Goal: Information Seeking & Learning: Get advice/opinions

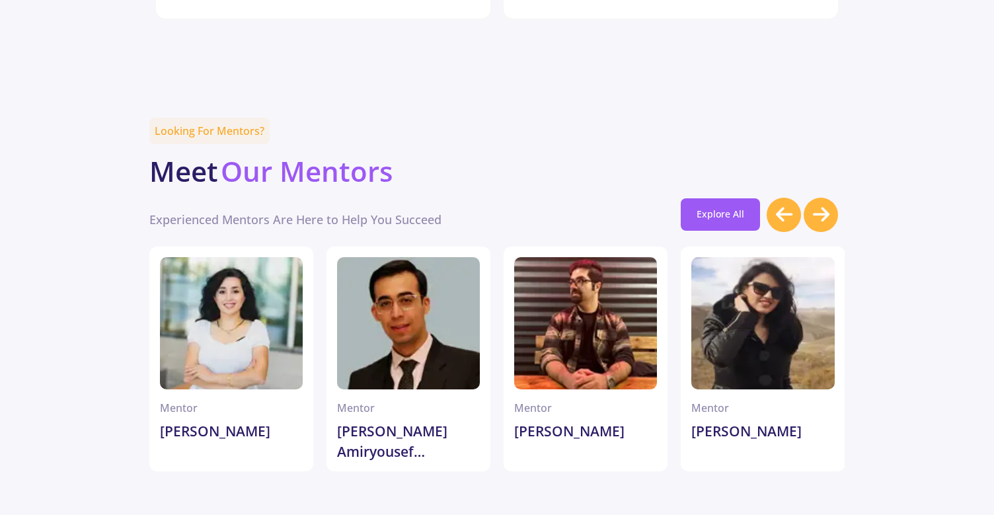
scroll to position [3530, 0]
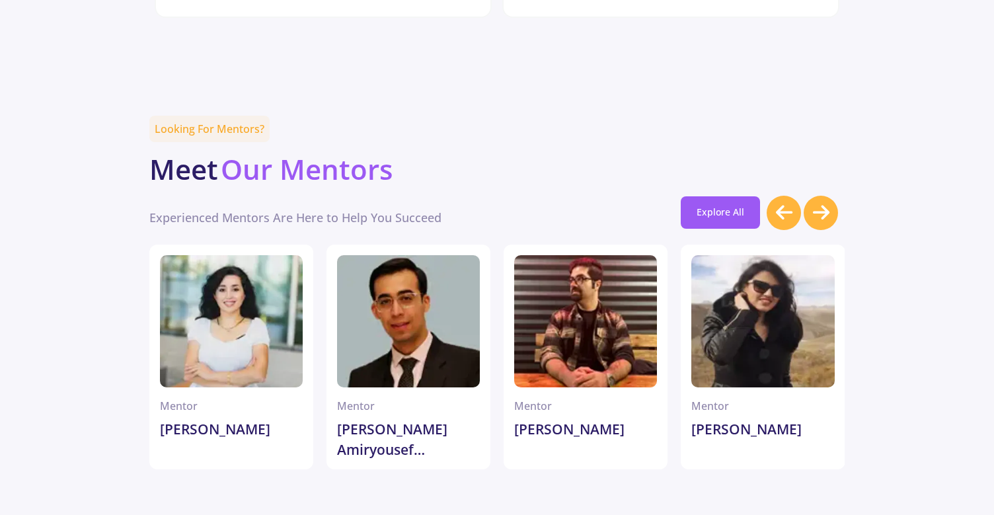
click at [820, 203] on icon at bounding box center [821, 212] width 17 height 19
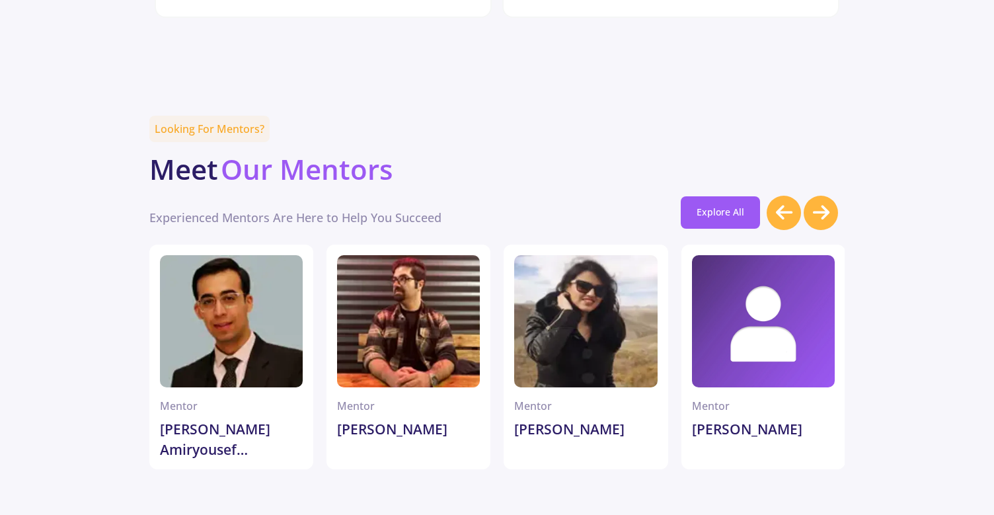
click at [820, 203] on icon at bounding box center [821, 212] width 17 height 19
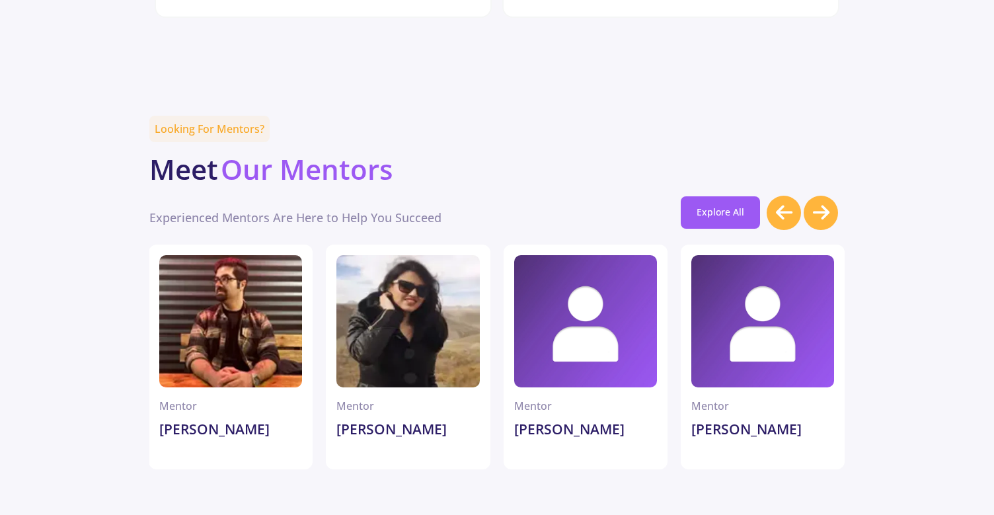
click at [820, 203] on icon at bounding box center [821, 212] width 17 height 19
click at [816, 203] on icon at bounding box center [821, 212] width 17 height 19
click at [742, 196] on link "Explore All" at bounding box center [719, 212] width 79 height 32
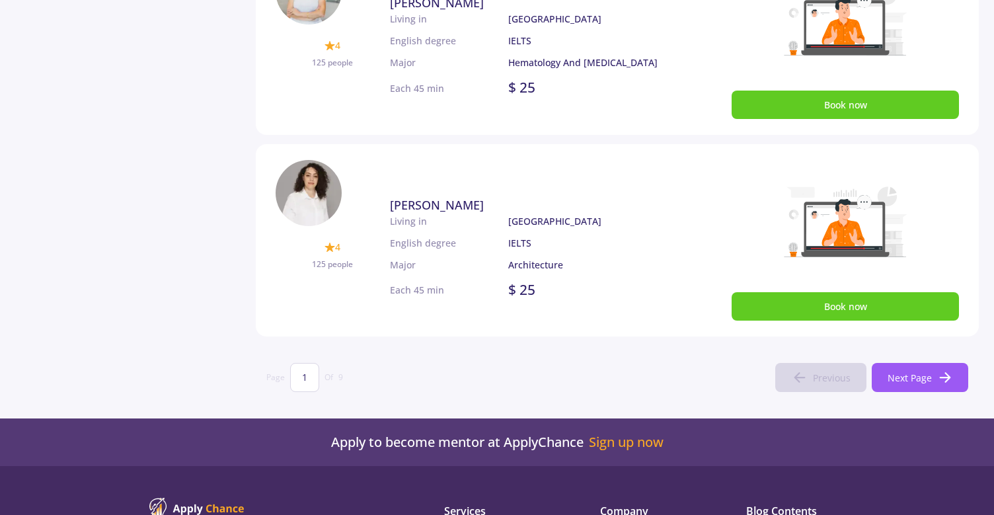
scroll to position [824, 0]
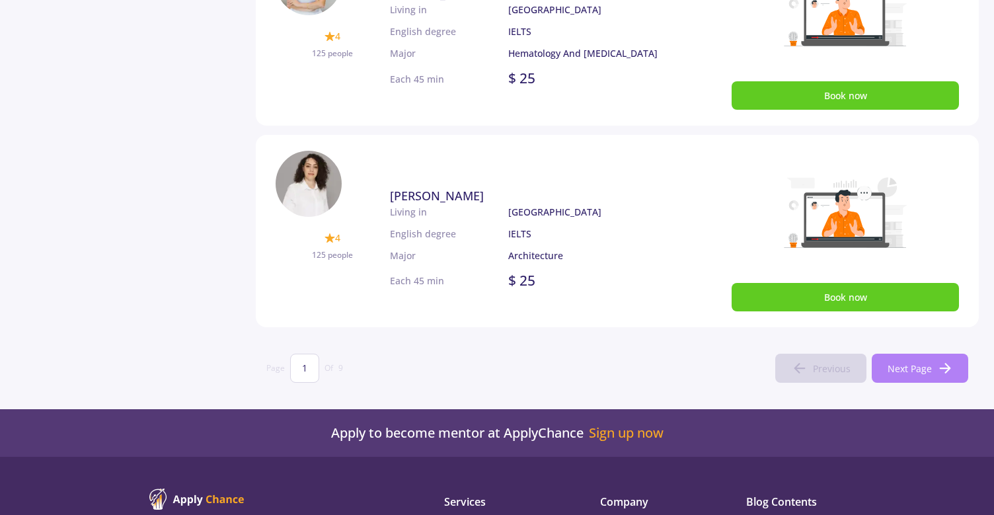
click at [920, 372] on span "Next Page" at bounding box center [909, 368] width 44 height 14
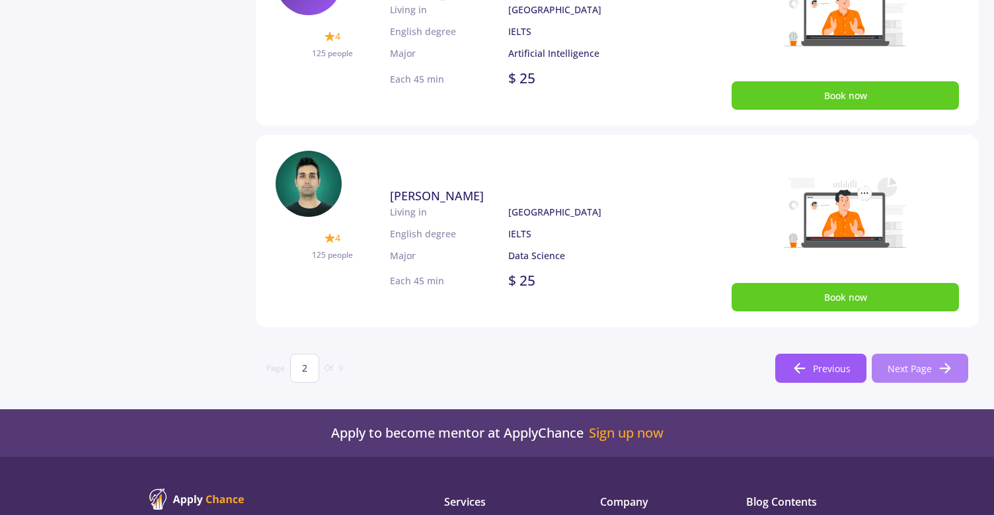
click at [912, 375] on button "Next Page" at bounding box center [919, 367] width 96 height 29
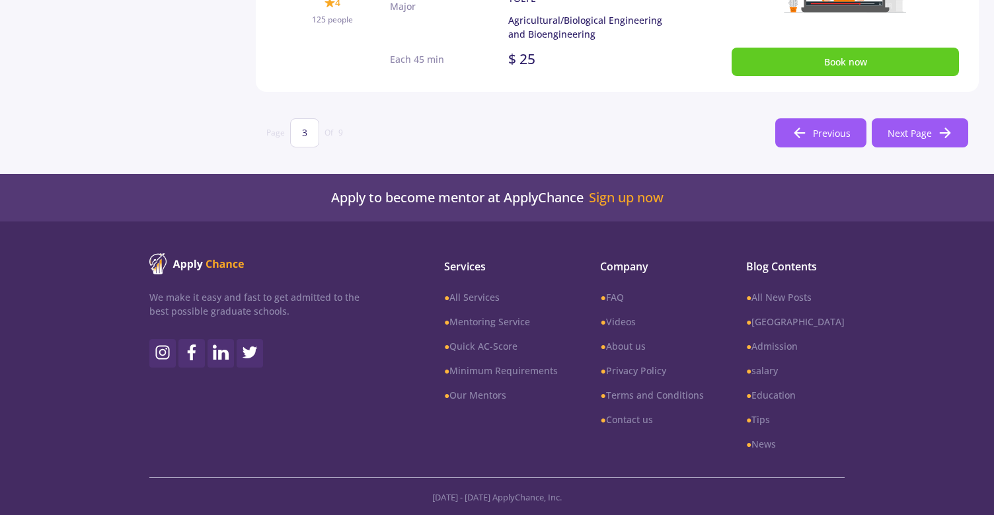
scroll to position [1060, 0]
click at [896, 136] on span "Next Page" at bounding box center [909, 133] width 44 height 14
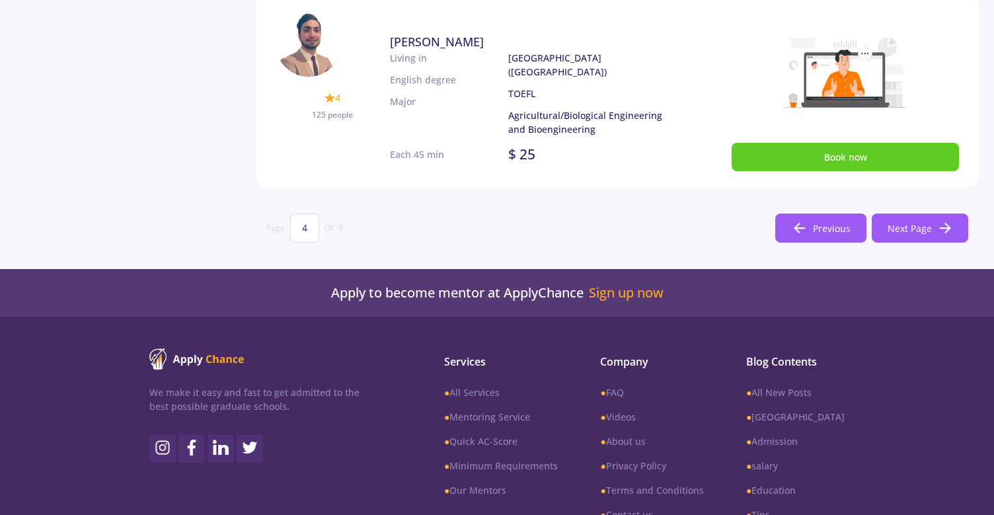
scroll to position [785, 0]
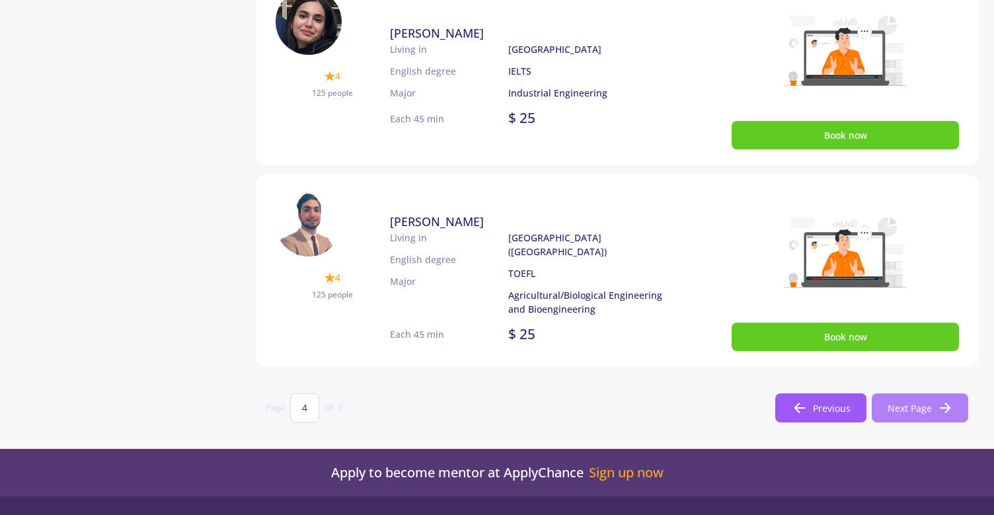
click at [927, 419] on button "Next Page" at bounding box center [919, 407] width 96 height 29
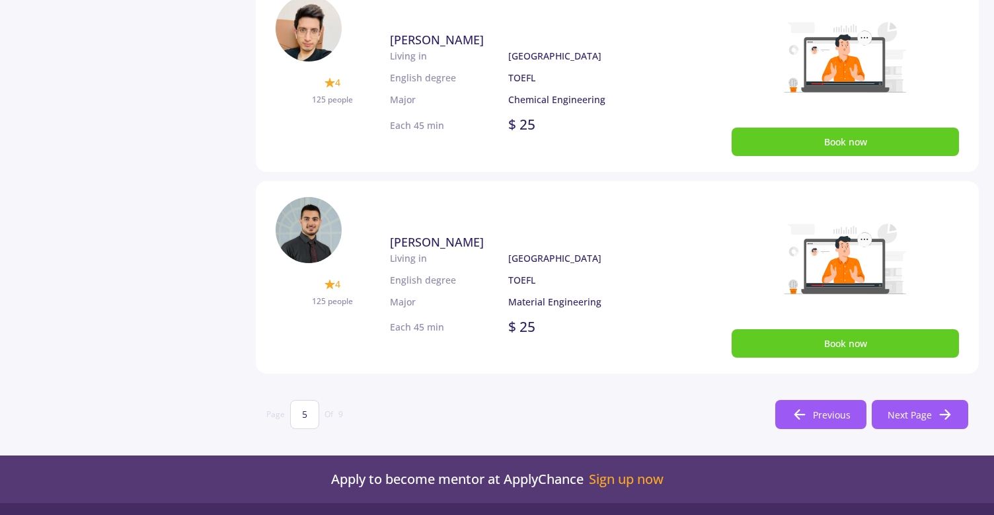
scroll to position [791, 0]
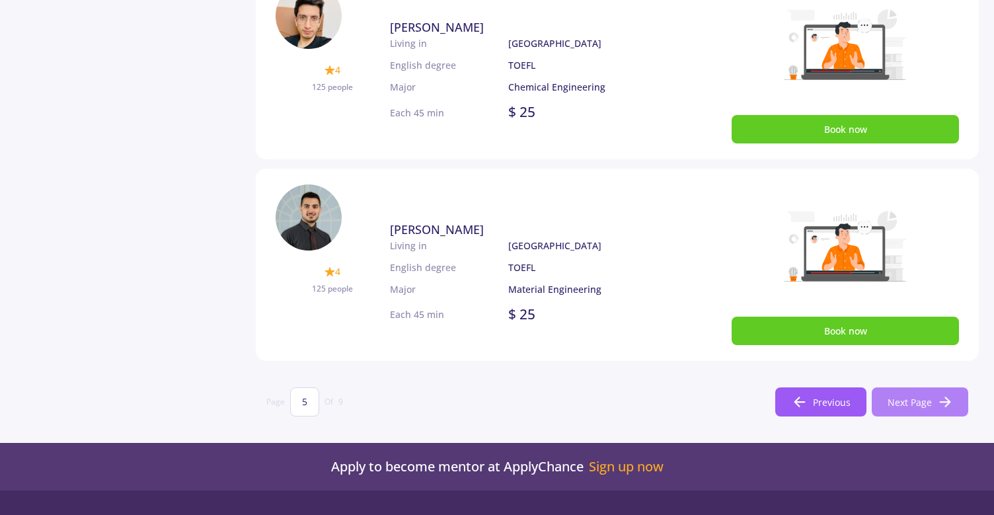
click at [917, 401] on span "Next Page" at bounding box center [909, 402] width 44 height 14
type input "6"
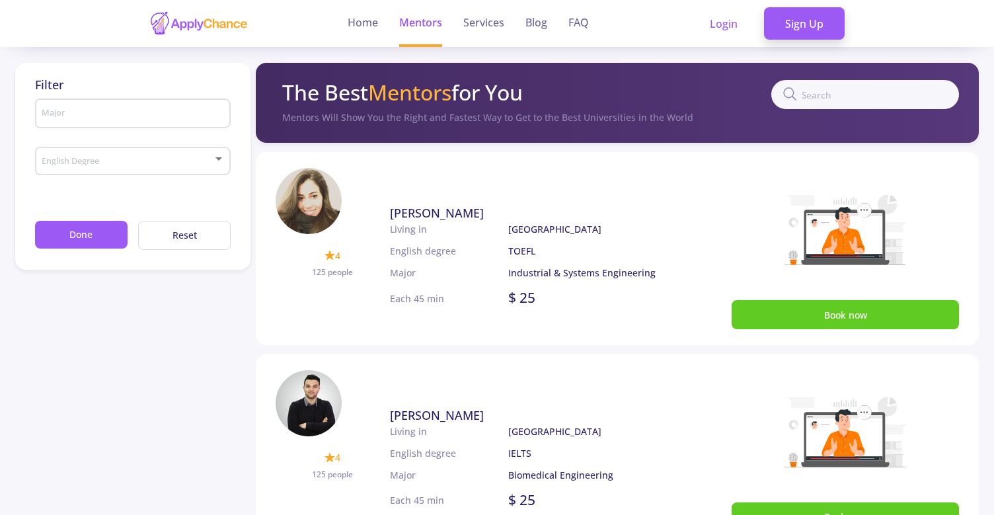
scroll to position [0, 0]
click at [896, 94] on input "text" at bounding box center [865, 94] width 188 height 29
type input "ata"
type input "1"
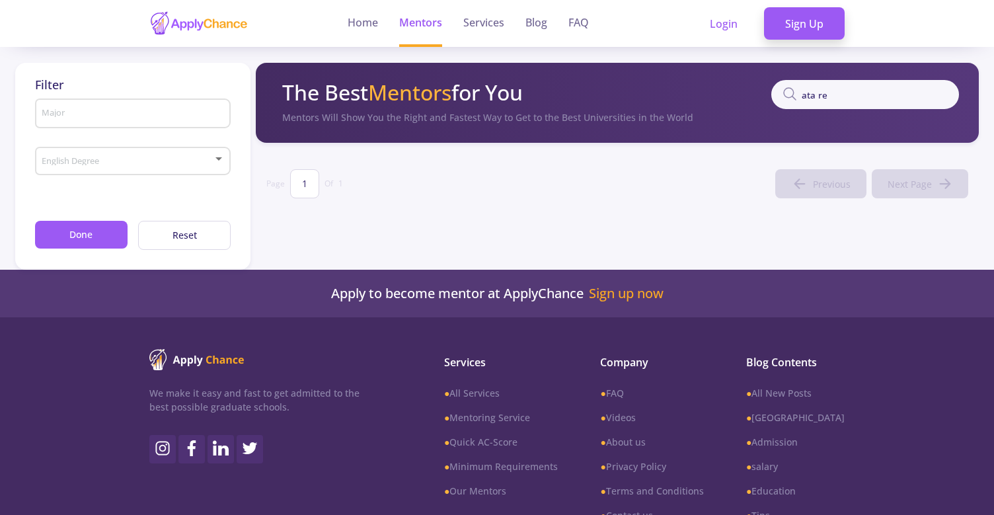
click at [873, 90] on input "ata re" at bounding box center [865, 94] width 188 height 29
click at [853, 96] on input "ata re" at bounding box center [865, 94] width 188 height 29
type input "ata"
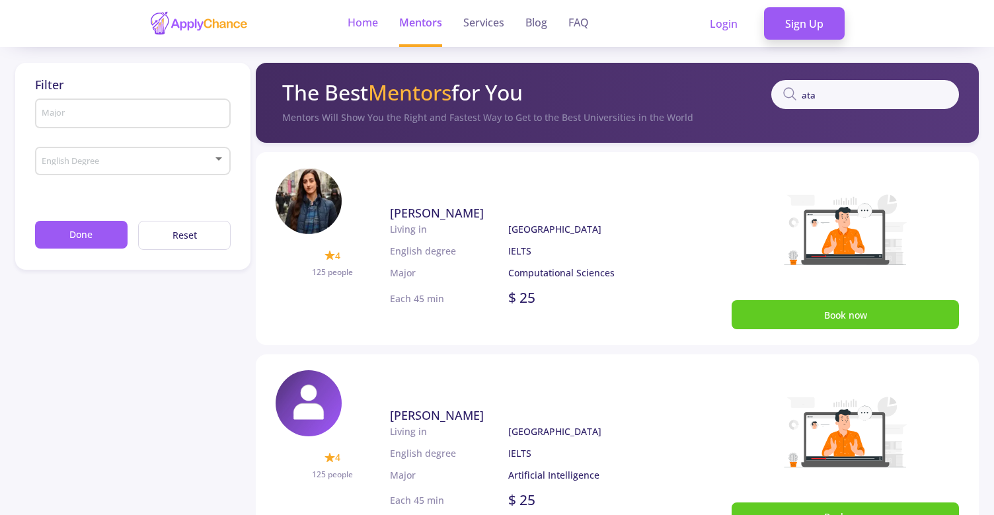
click at [362, 34] on link "Home" at bounding box center [362, 23] width 30 height 47
